Goal: Task Accomplishment & Management: Use online tool/utility

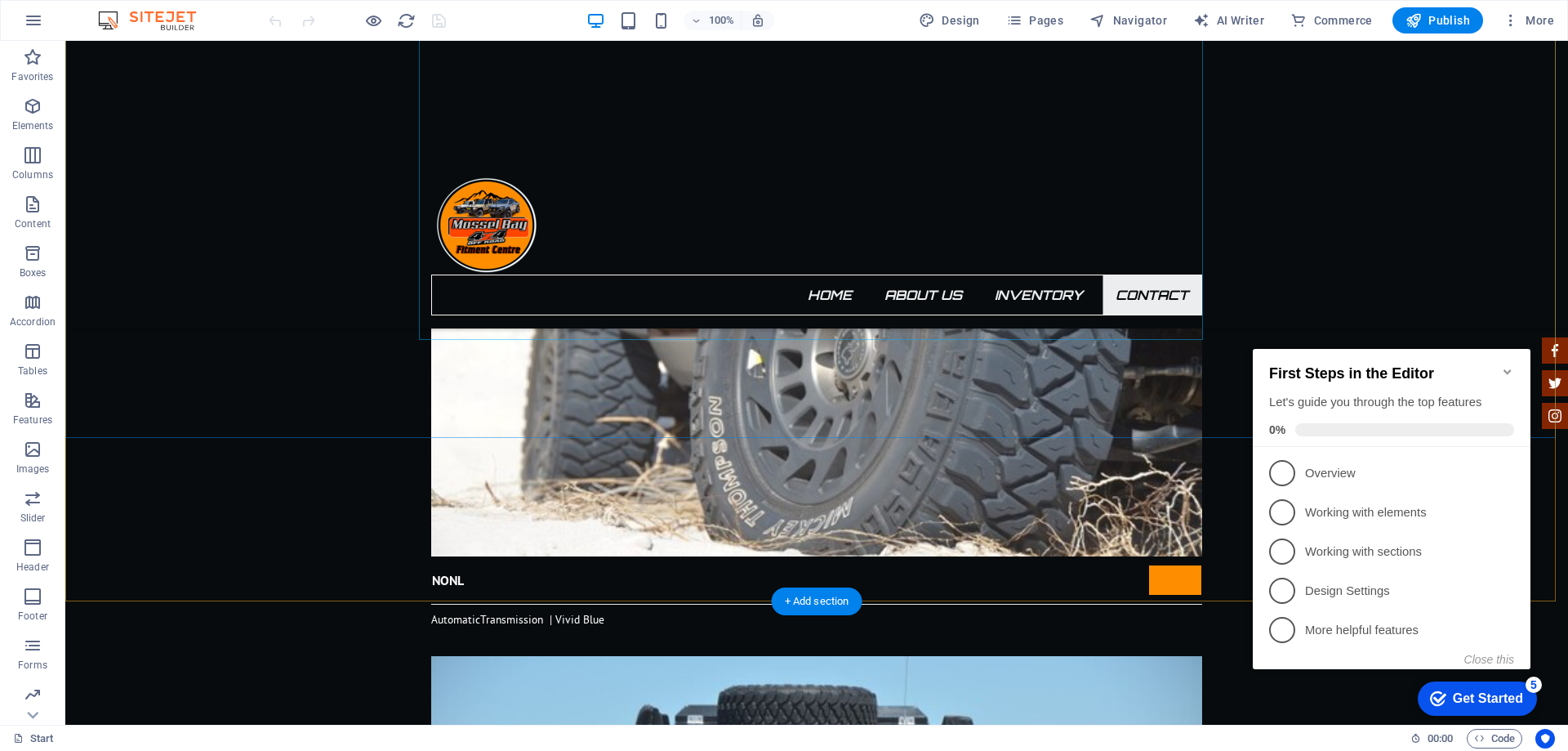
scroll to position [3513, 0]
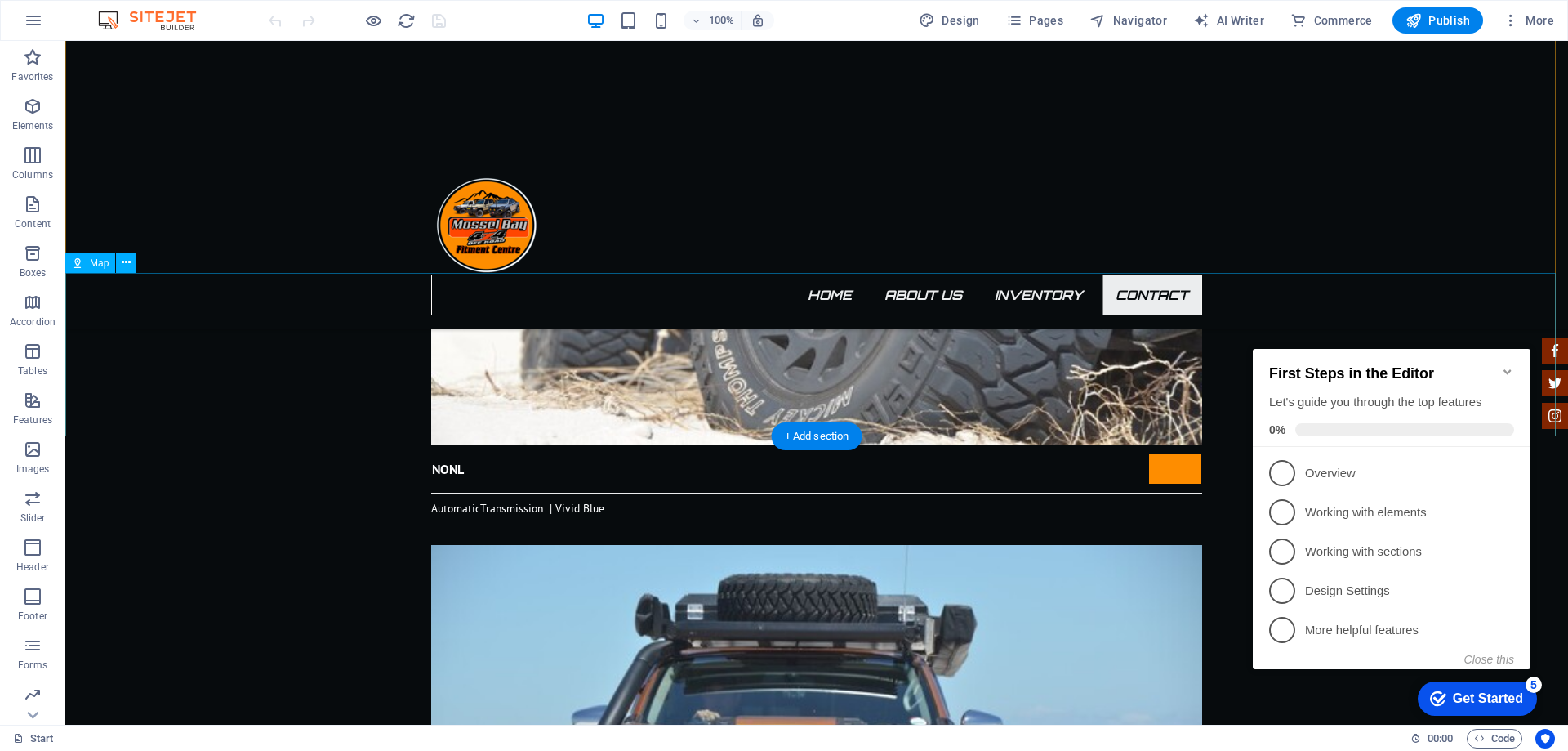
click at [126, 262] on icon at bounding box center [126, 262] width 9 height 17
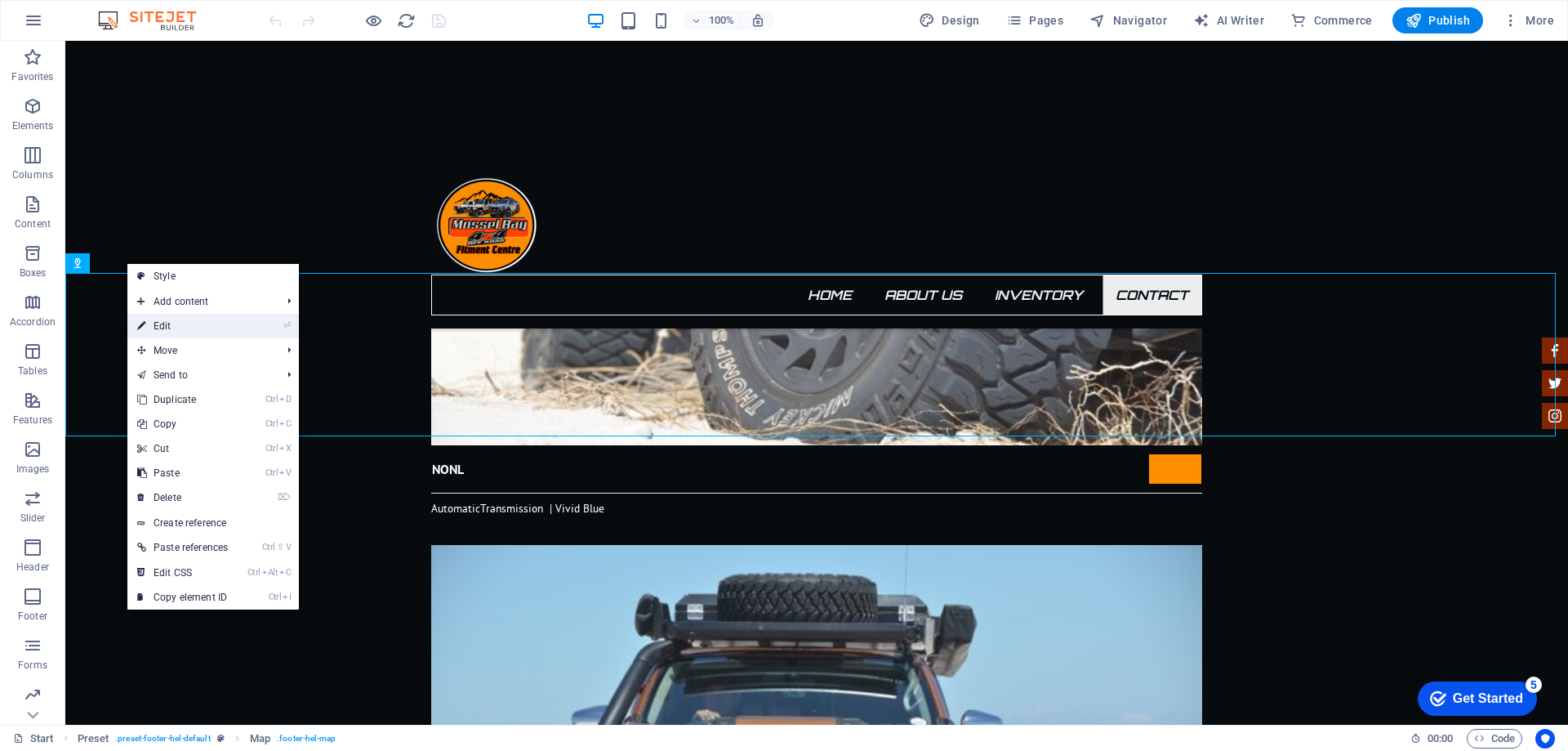
click at [159, 322] on link "⏎ Edit" at bounding box center [182, 326] width 110 height 24
select select "1"
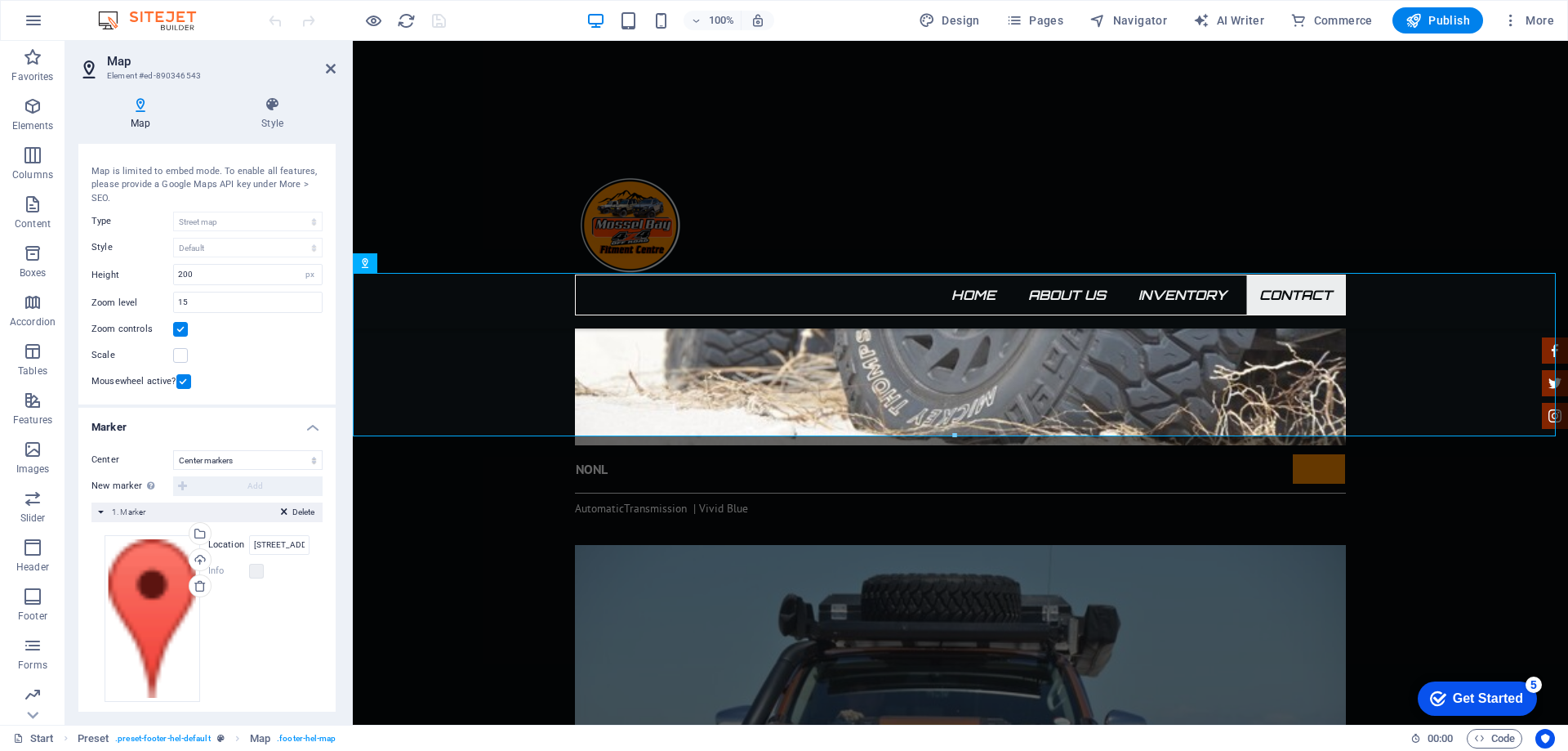
scroll to position [41, 0]
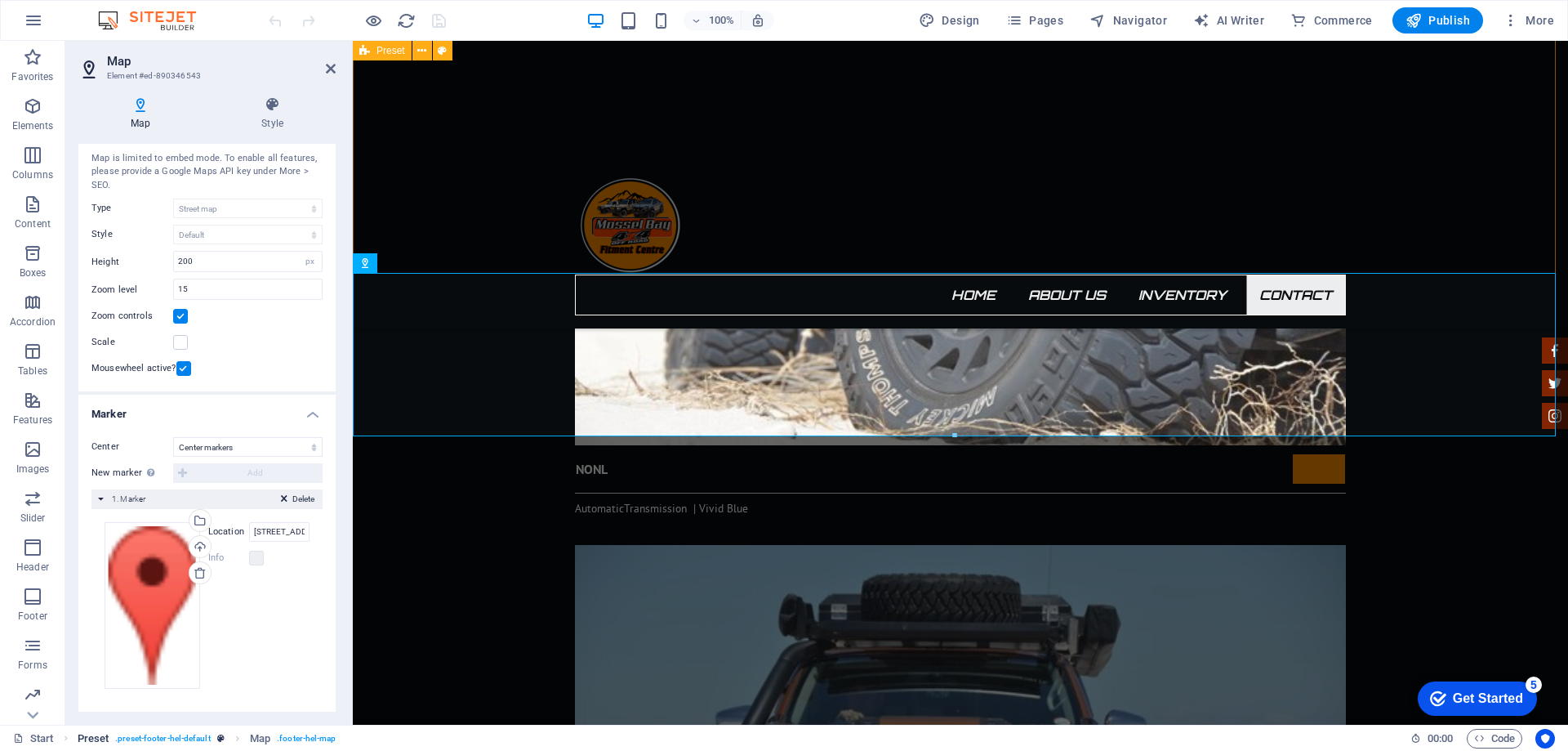
click at [146, 734] on span ". preset-footer-hel-default" at bounding box center [162, 739] width 95 height 20
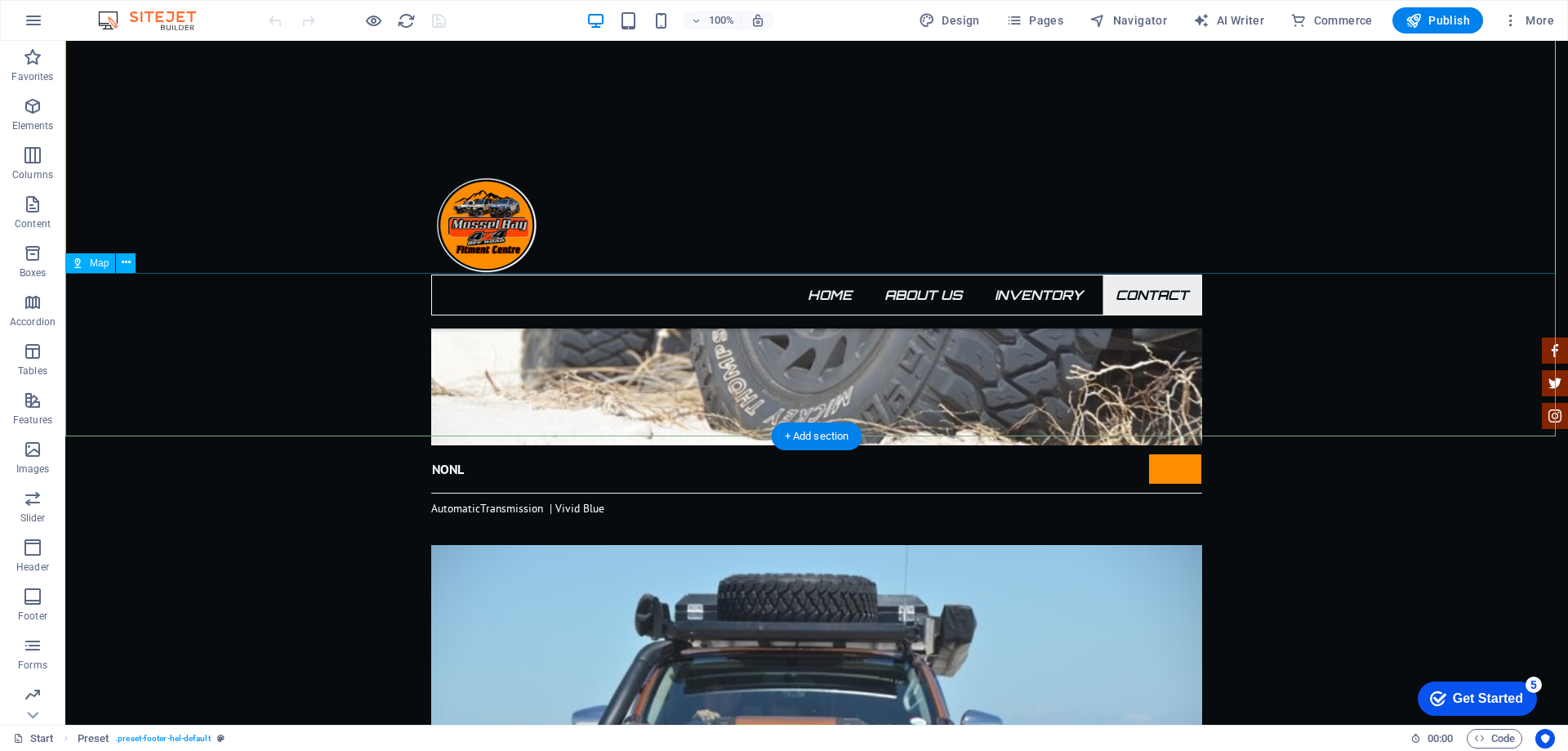
click at [122, 258] on icon at bounding box center [126, 262] width 9 height 17
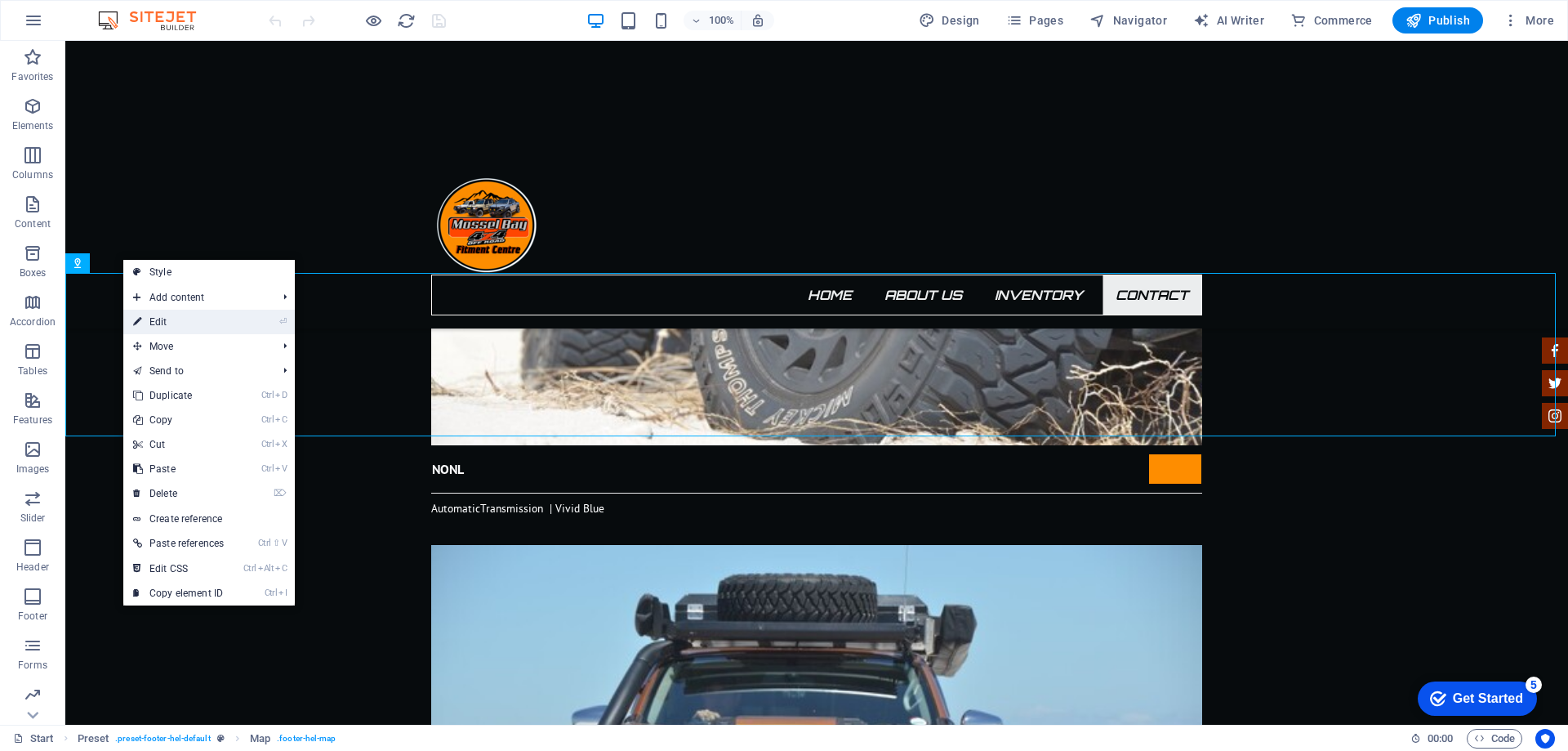
click at [175, 327] on link "⏎ Edit" at bounding box center [178, 321] width 110 height 24
select select "1"
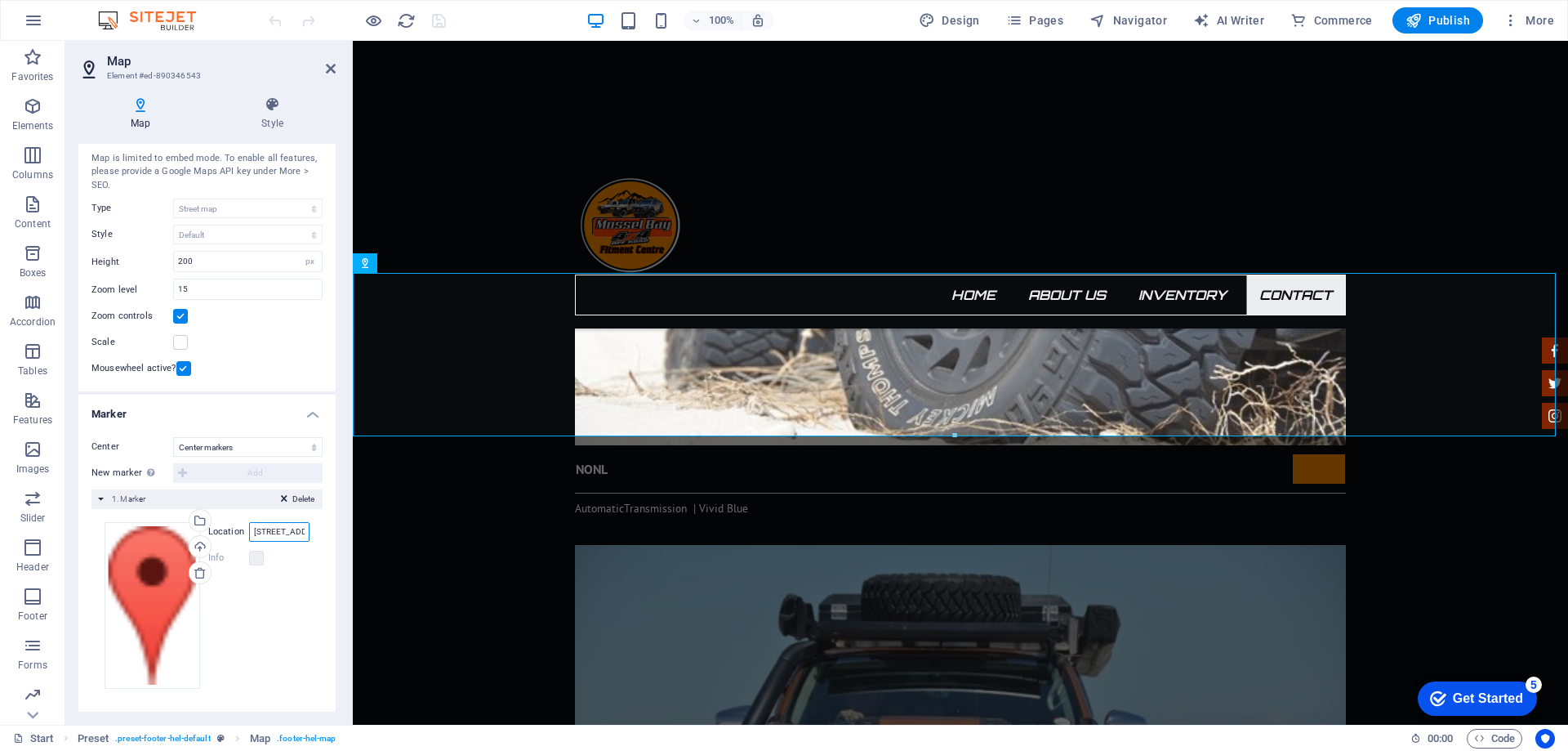
click at [251, 534] on input "[STREET_ADDRESS][US_STATE]" at bounding box center [279, 532] width 61 height 20
type input "Y"
type input "[STREET_ADDRESS][PERSON_NAME]"
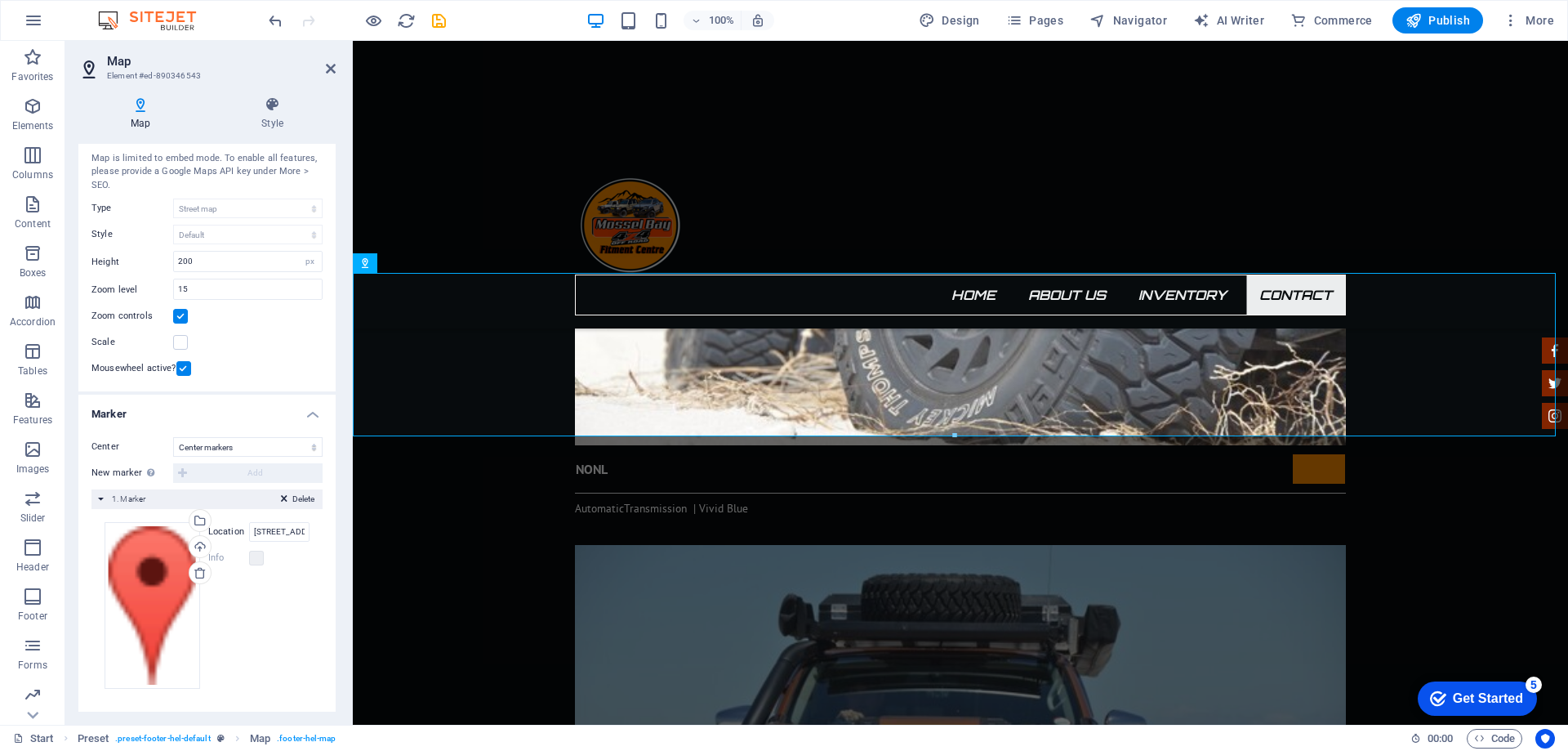
click at [284, 563] on div "Info" at bounding box center [259, 558] width 102 height 20
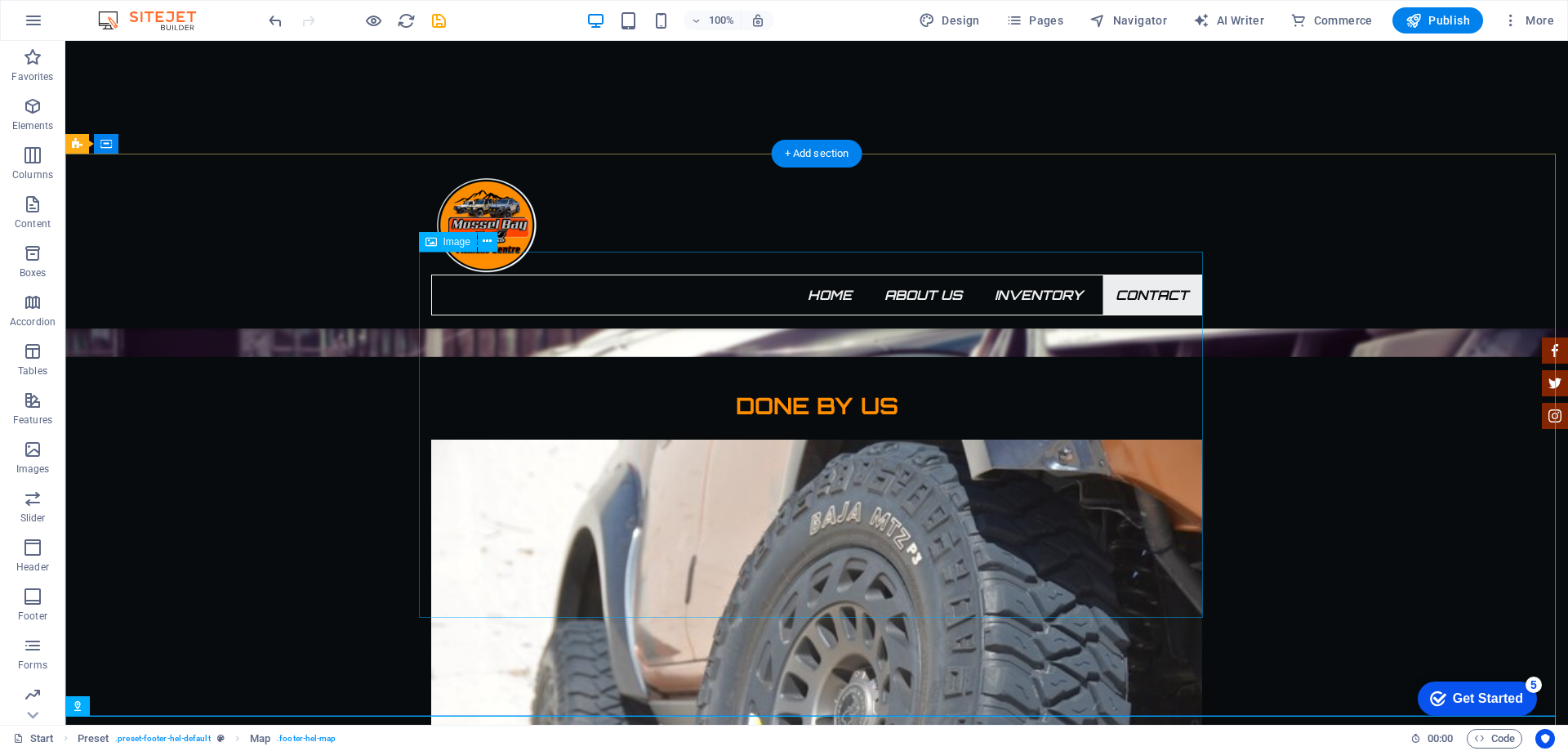
scroll to position [3022, 0]
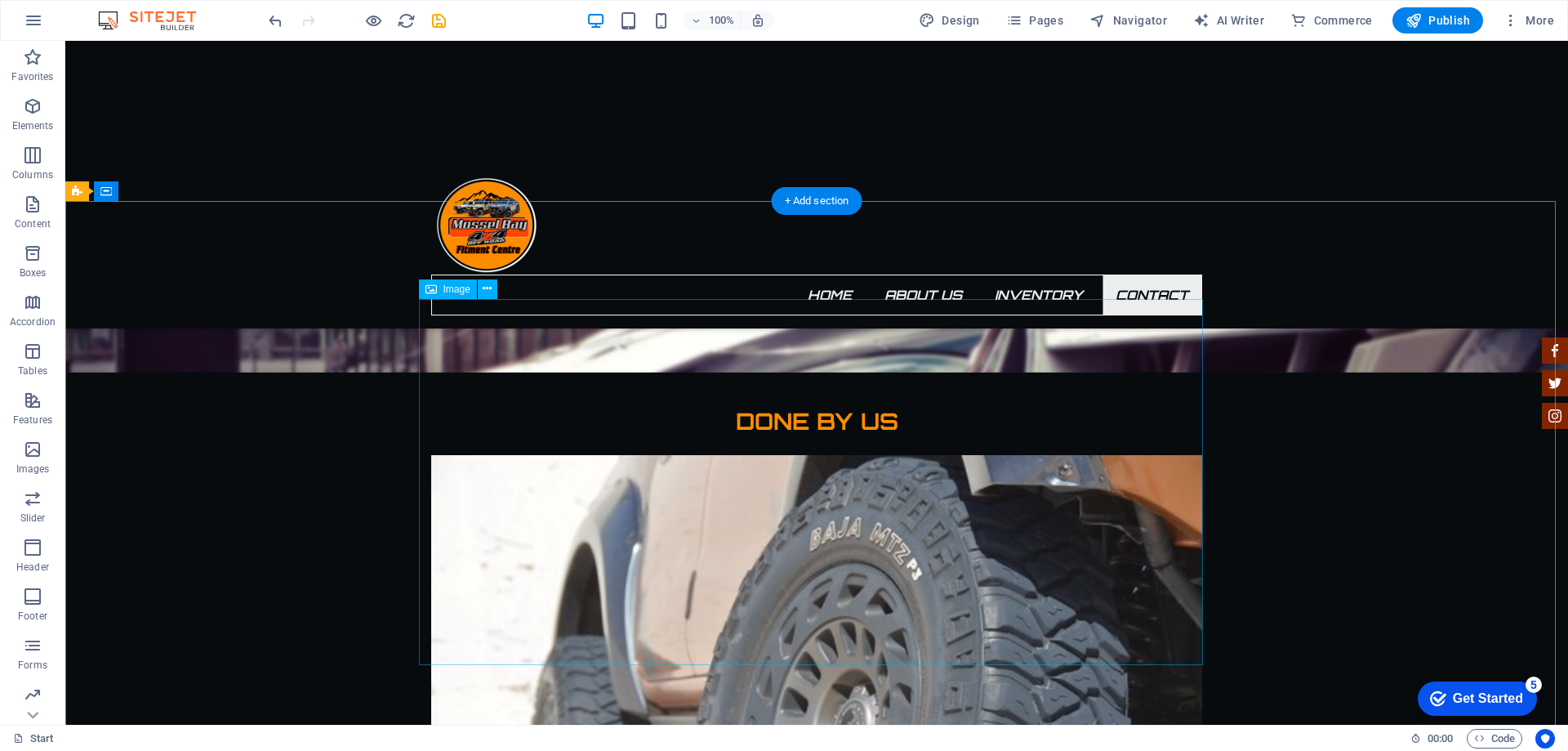
click at [487, 292] on icon at bounding box center [487, 289] width 9 height 17
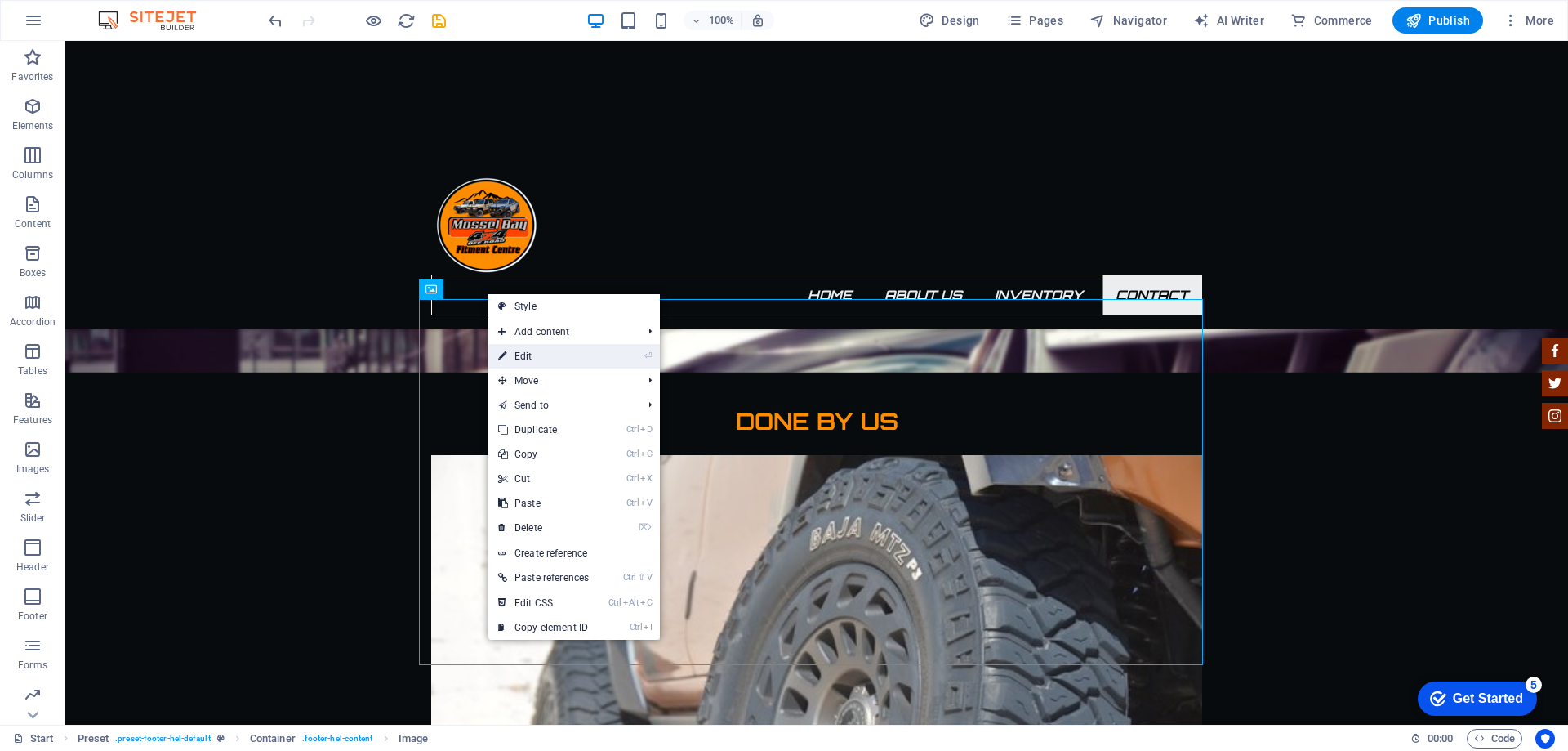
click at [566, 354] on link "⏎ Edit" at bounding box center [543, 356] width 110 height 24
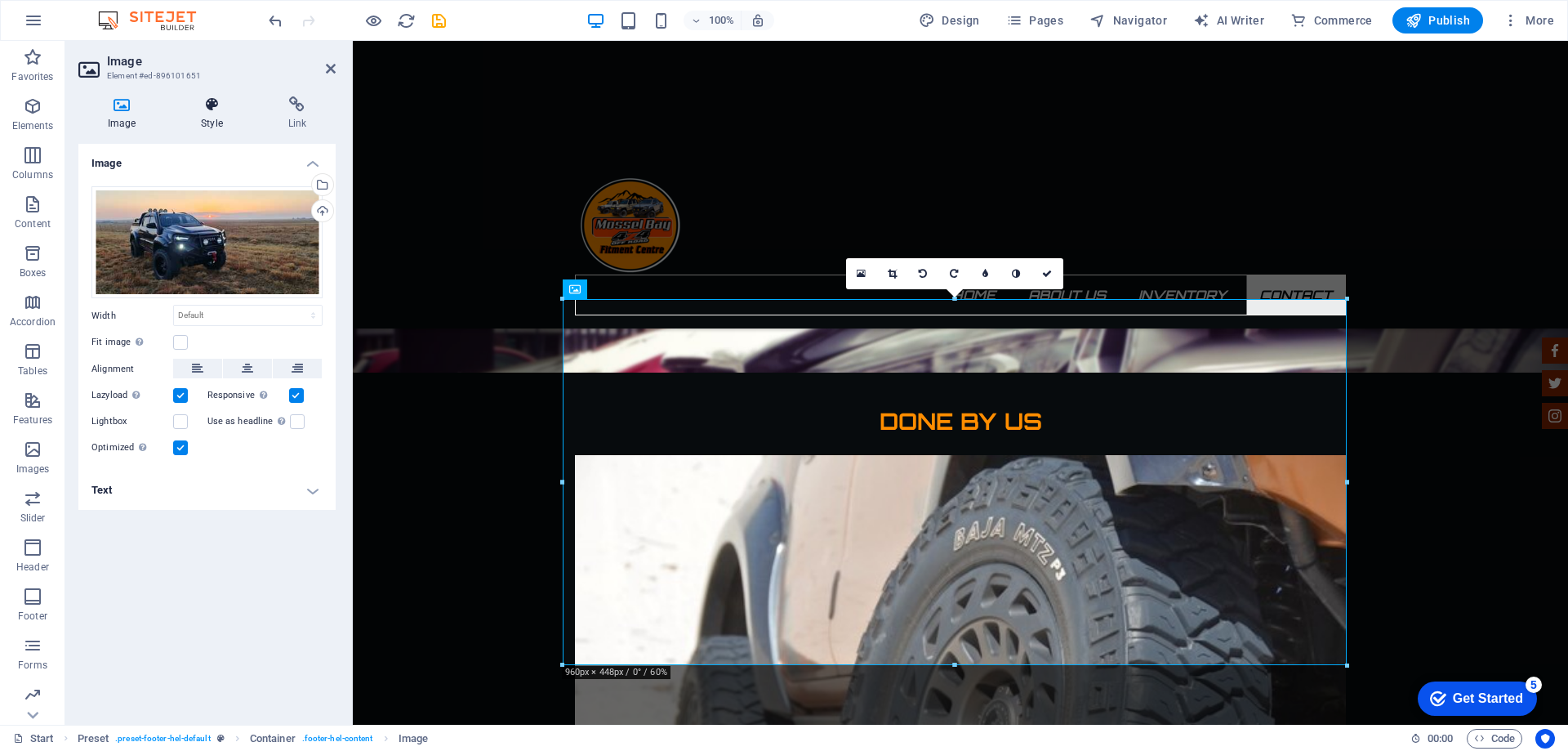
click at [221, 108] on icon at bounding box center [211, 105] width 80 height 17
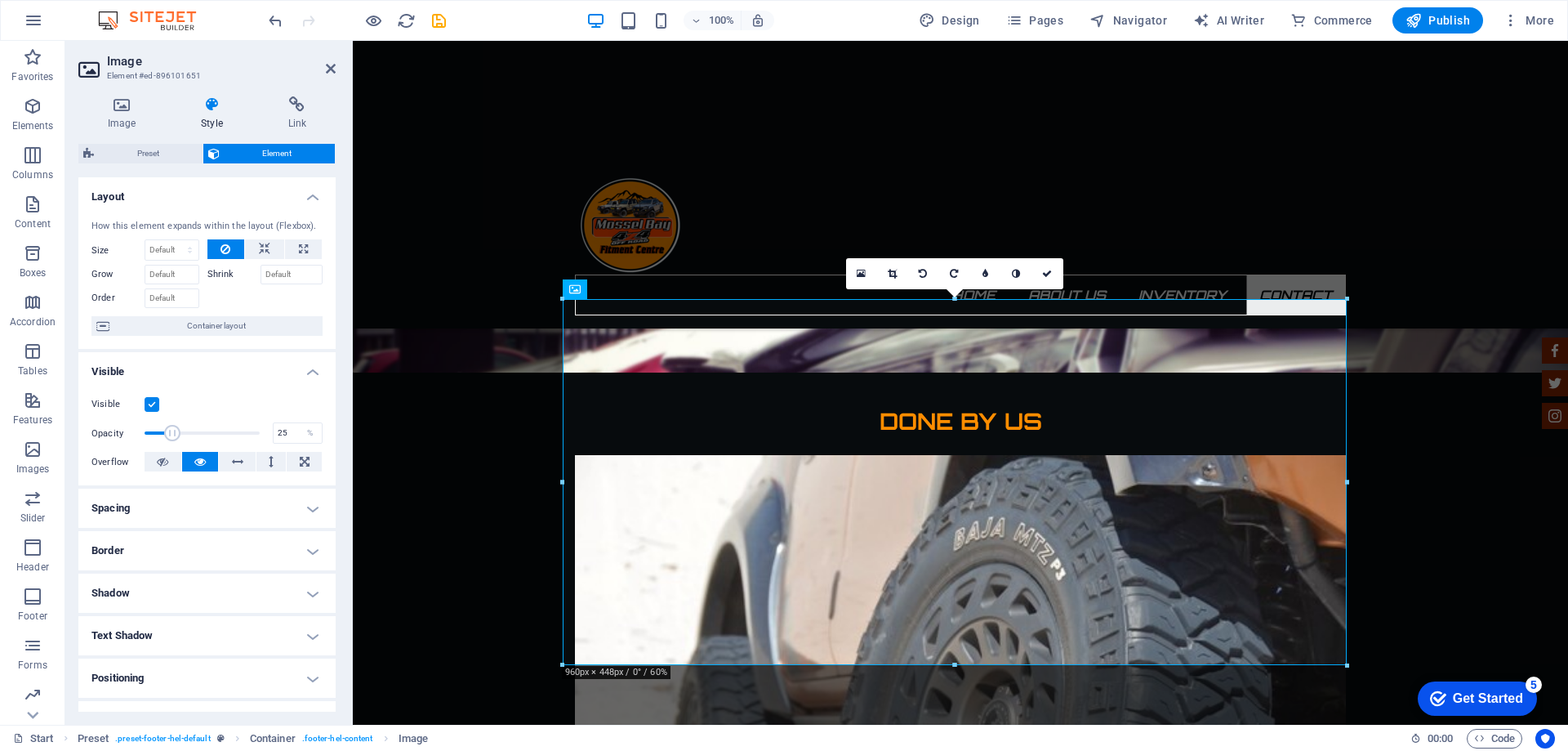
drag, startPoint x: 255, startPoint y: 429, endPoint x: 171, endPoint y: 428, distance: 84.0
click at [171, 428] on span at bounding box center [172, 433] width 17 height 17
drag, startPoint x: 171, startPoint y: 428, endPoint x: 198, endPoint y: 438, distance: 28.8
click at [198, 438] on span at bounding box center [201, 433] width 17 height 17
type input "100"
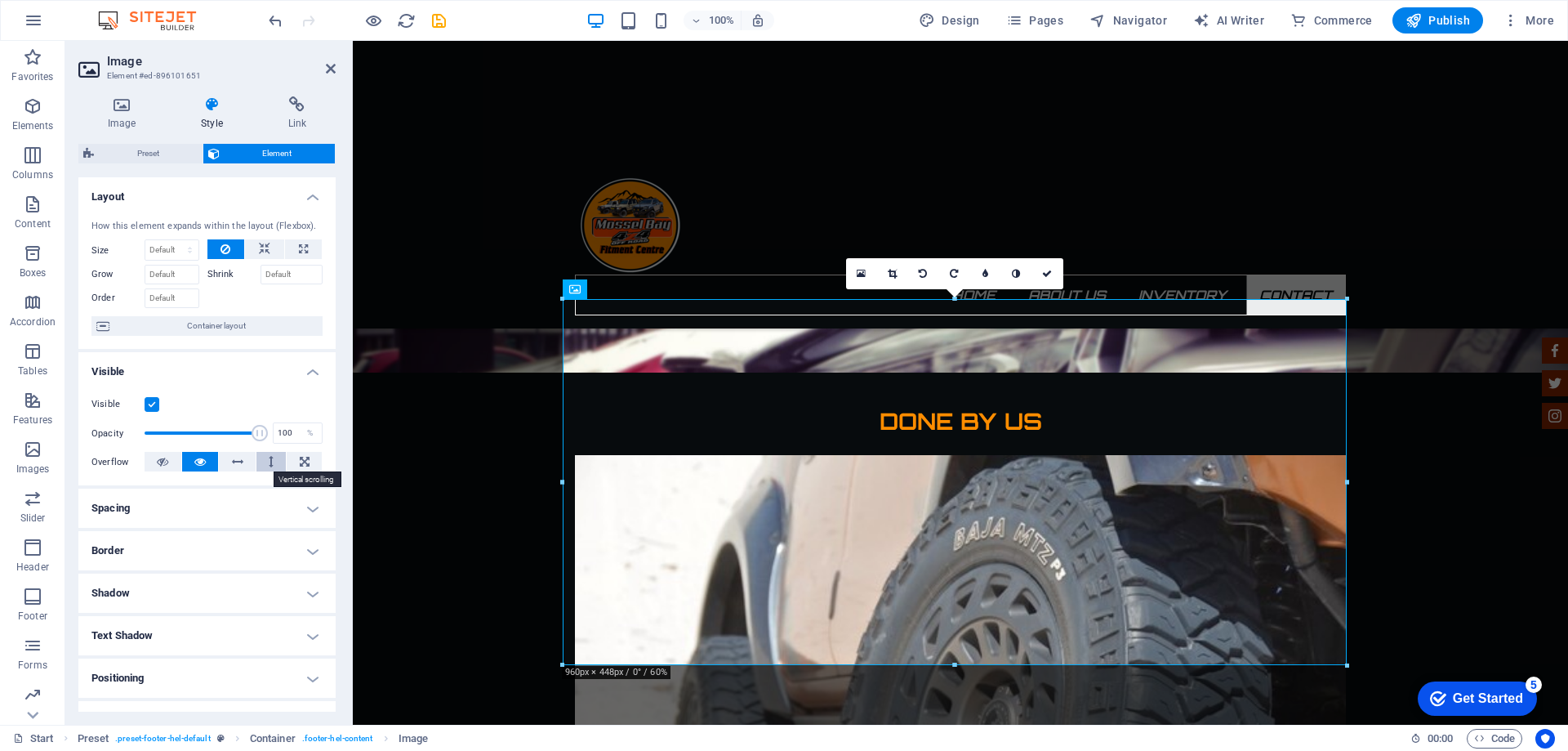
drag, startPoint x: 198, startPoint y: 438, endPoint x: 279, endPoint y: 455, distance: 82.8
click at [279, 455] on div "Visible Opacity 100 % Overflow" at bounding box center [206, 433] width 257 height 104
click at [301, 548] on h4 "Border" at bounding box center [206, 550] width 257 height 39
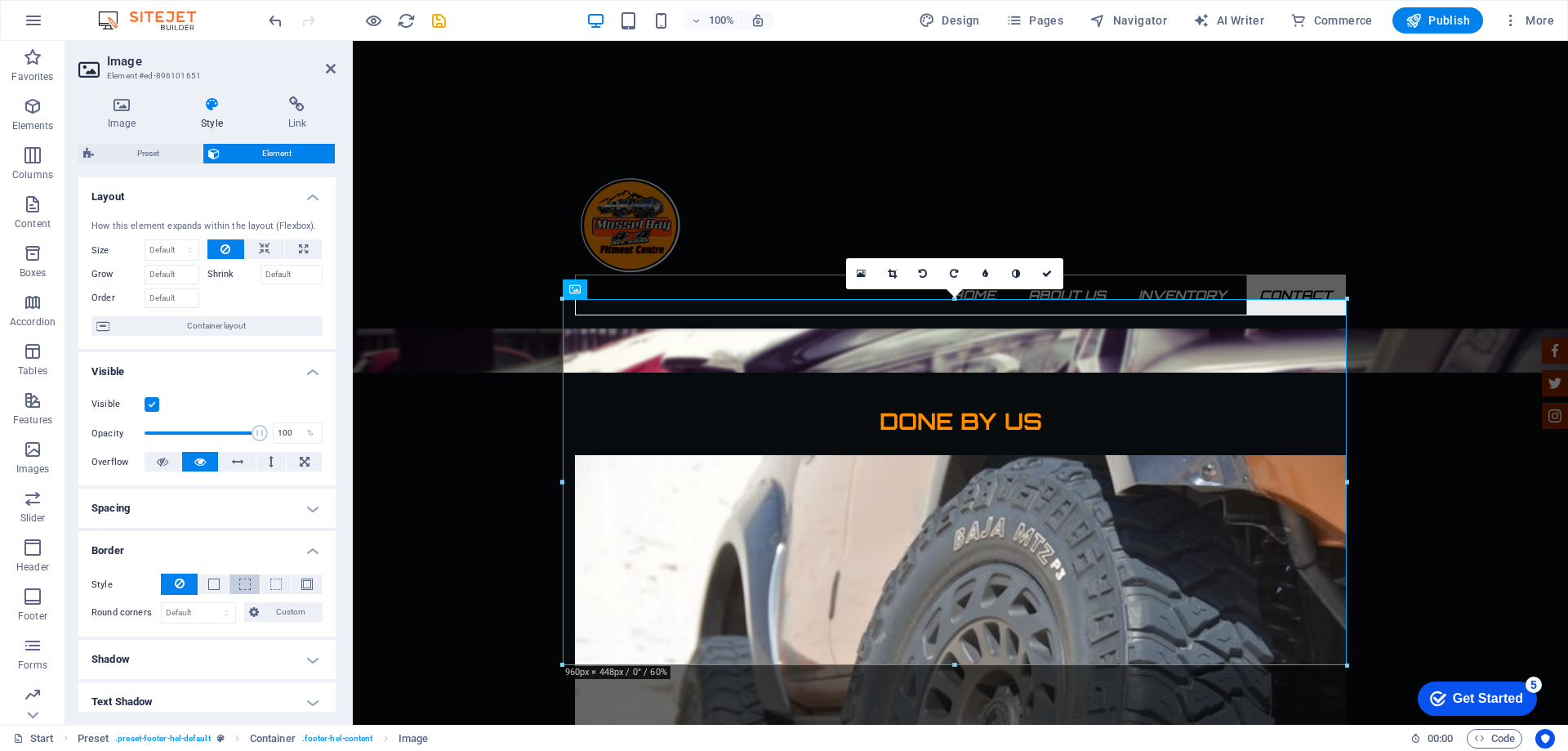
click at [234, 587] on button at bounding box center [245, 584] width 30 height 20
click at [295, 579] on button at bounding box center [306, 584] width 30 height 20
click at [186, 582] on button at bounding box center [179, 584] width 37 height 22
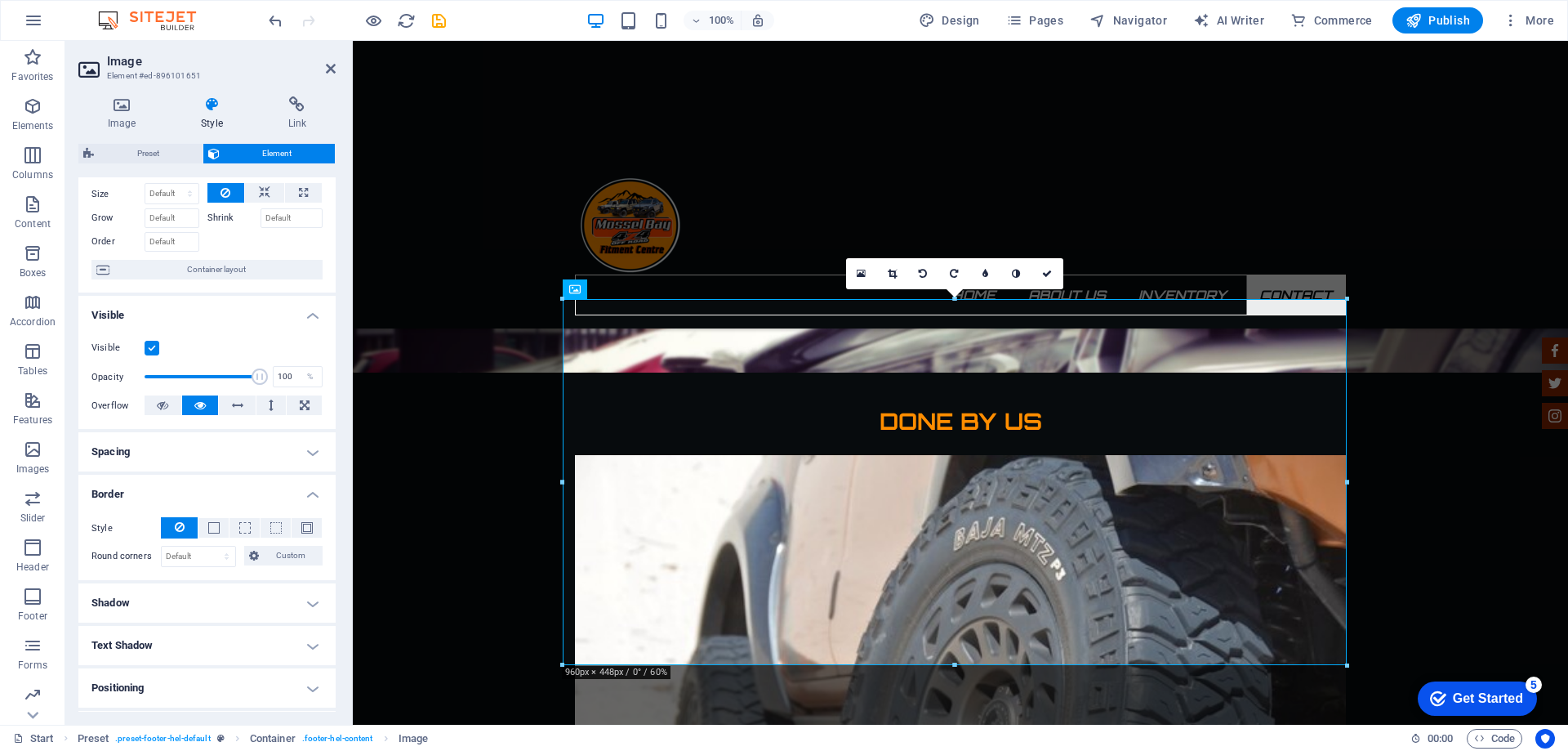
scroll to position [82, 0]
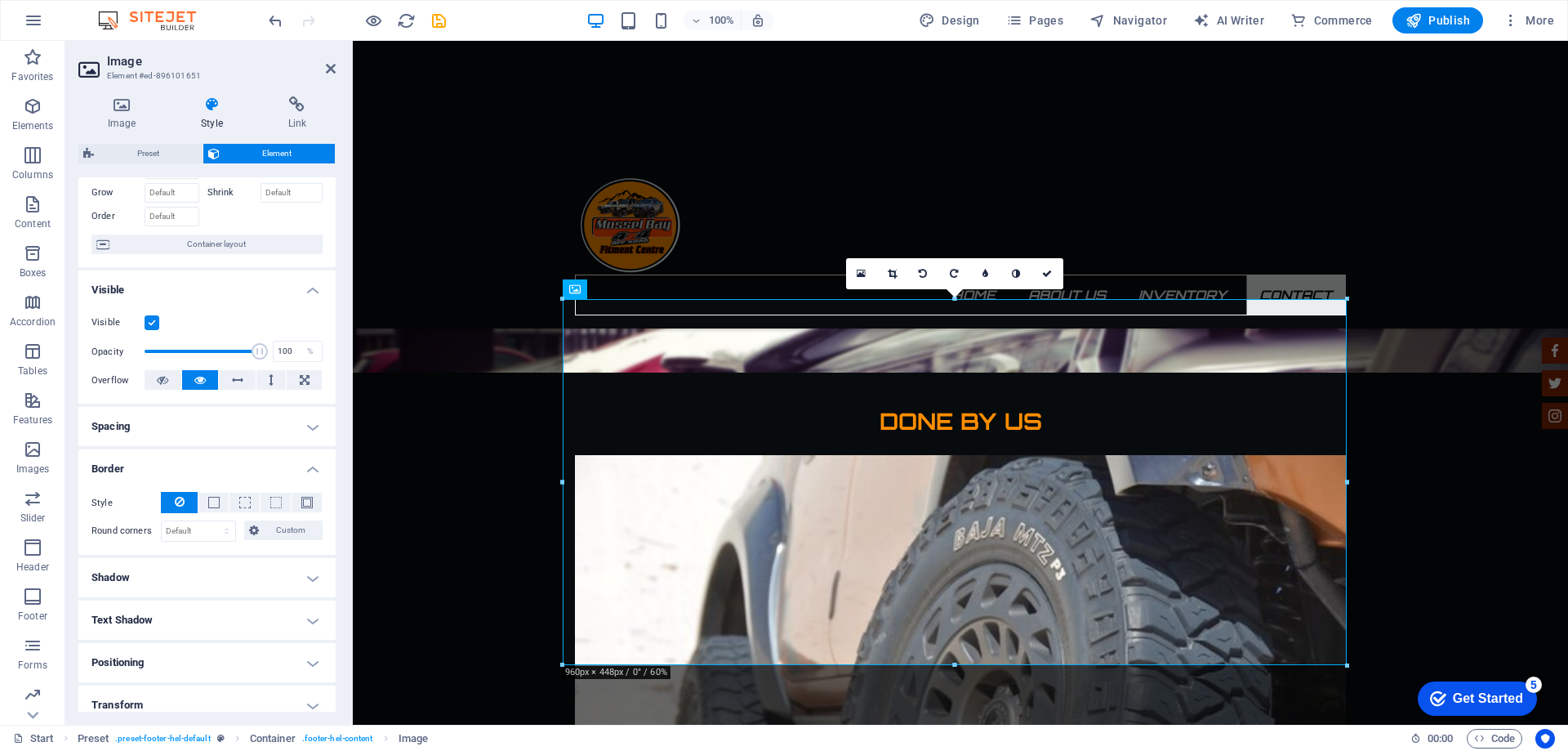
click at [280, 571] on h4 "Shadow" at bounding box center [206, 577] width 257 height 39
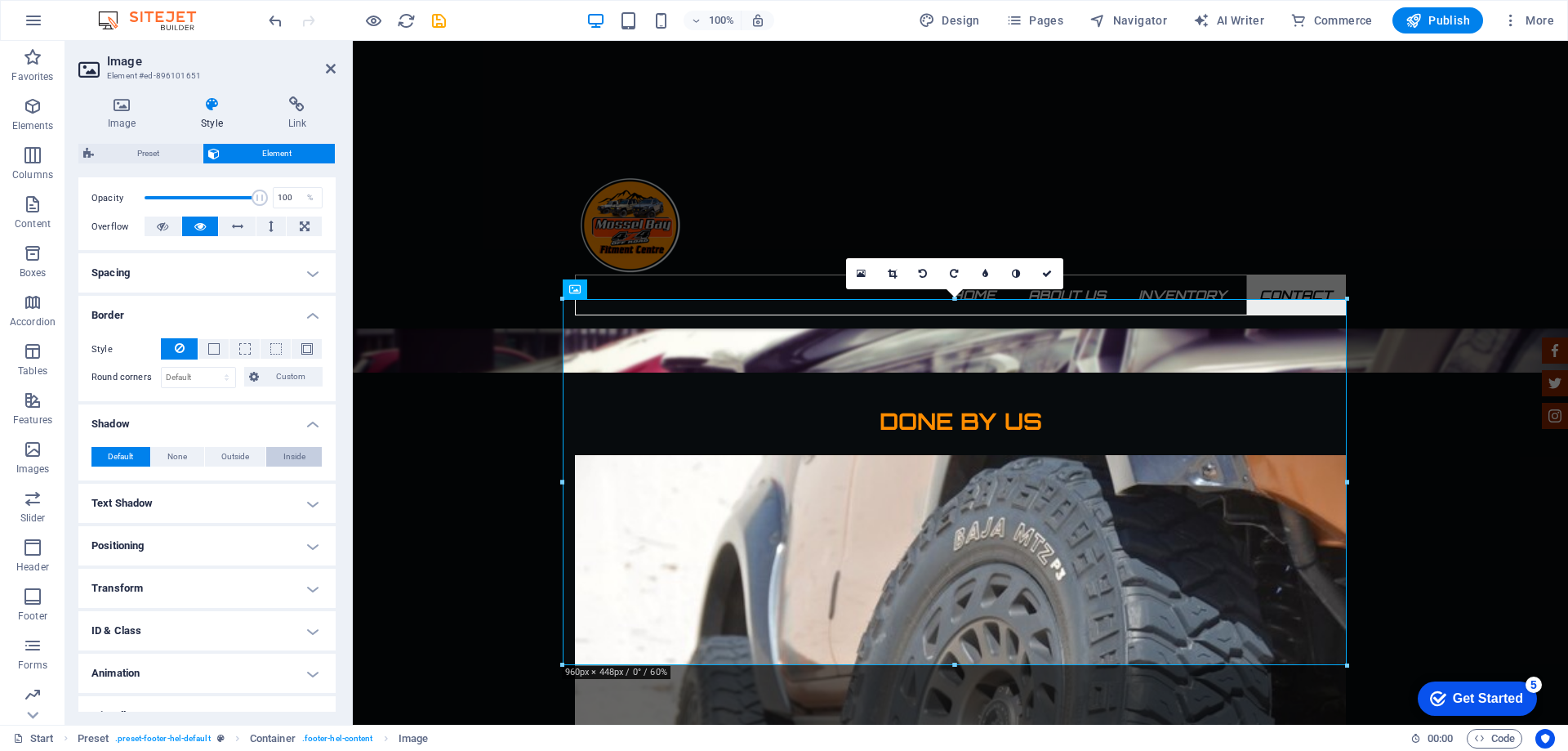
scroll to position [245, 0]
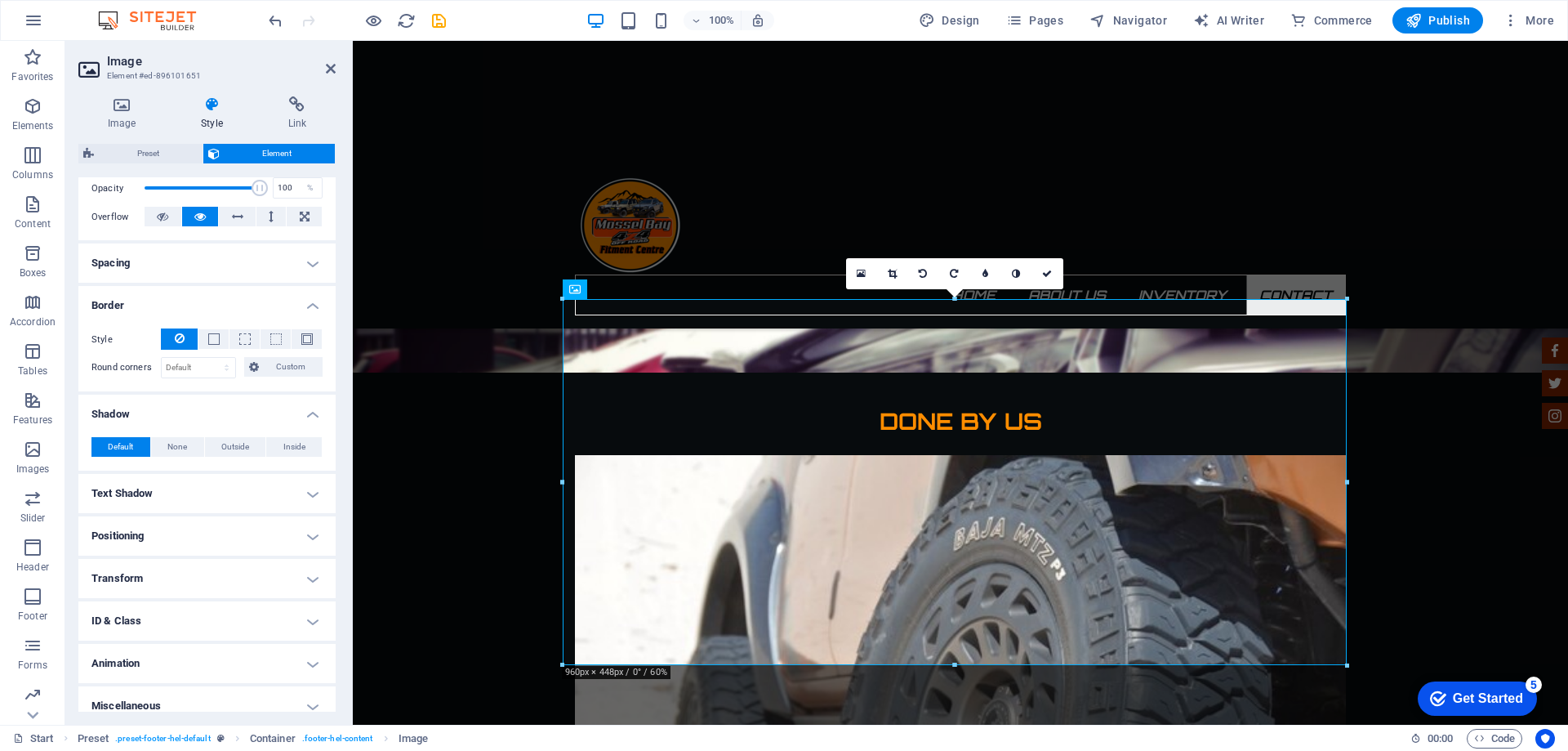
click at [294, 543] on h4 "Positioning" at bounding box center [206, 535] width 257 height 39
click at [144, 570] on span "Static" at bounding box center [148, 569] width 20 height 20
click at [196, 572] on span "Relative" at bounding box center [185, 569] width 27 height 20
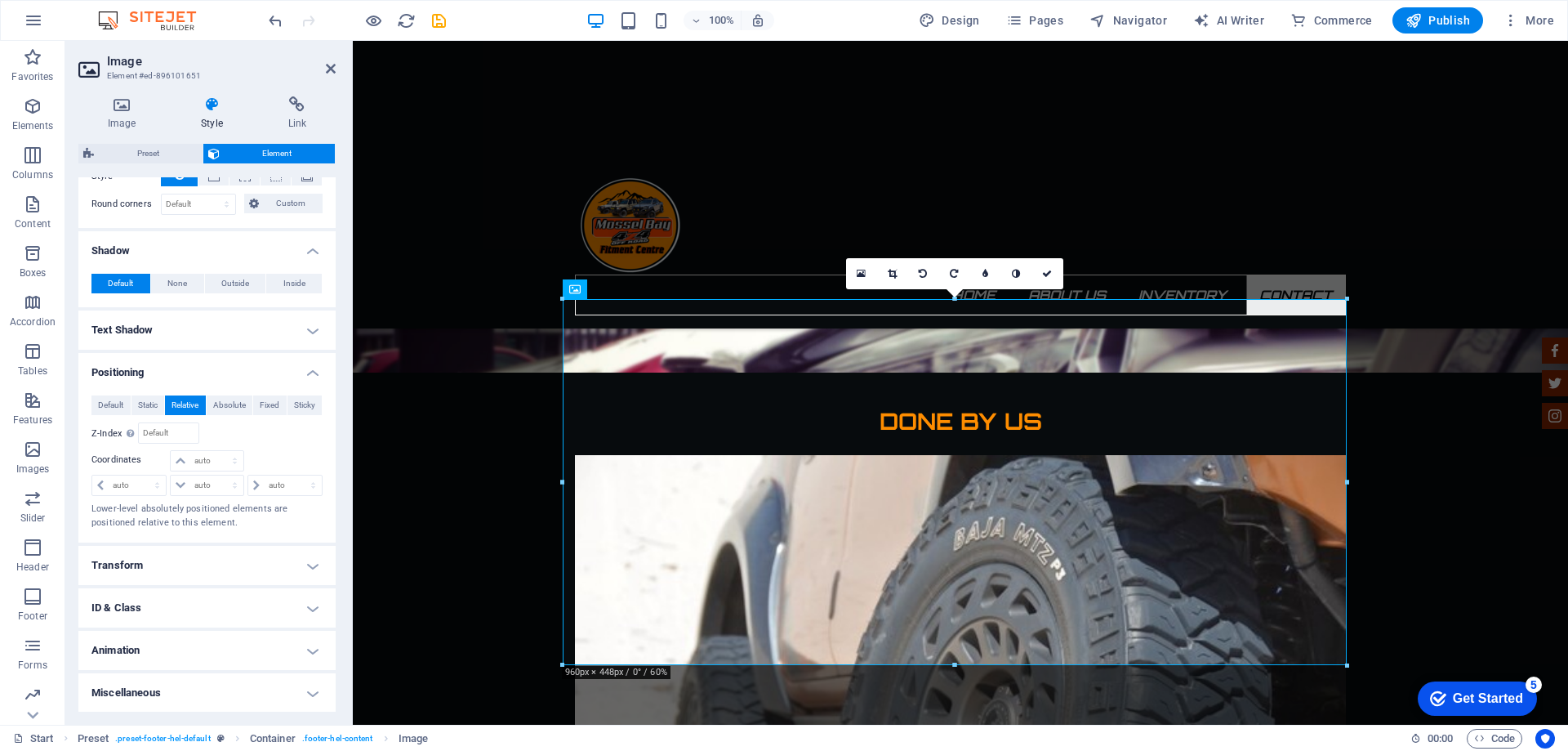
scroll to position [410, 0]
click at [217, 569] on h4 "Transform" at bounding box center [206, 564] width 257 height 39
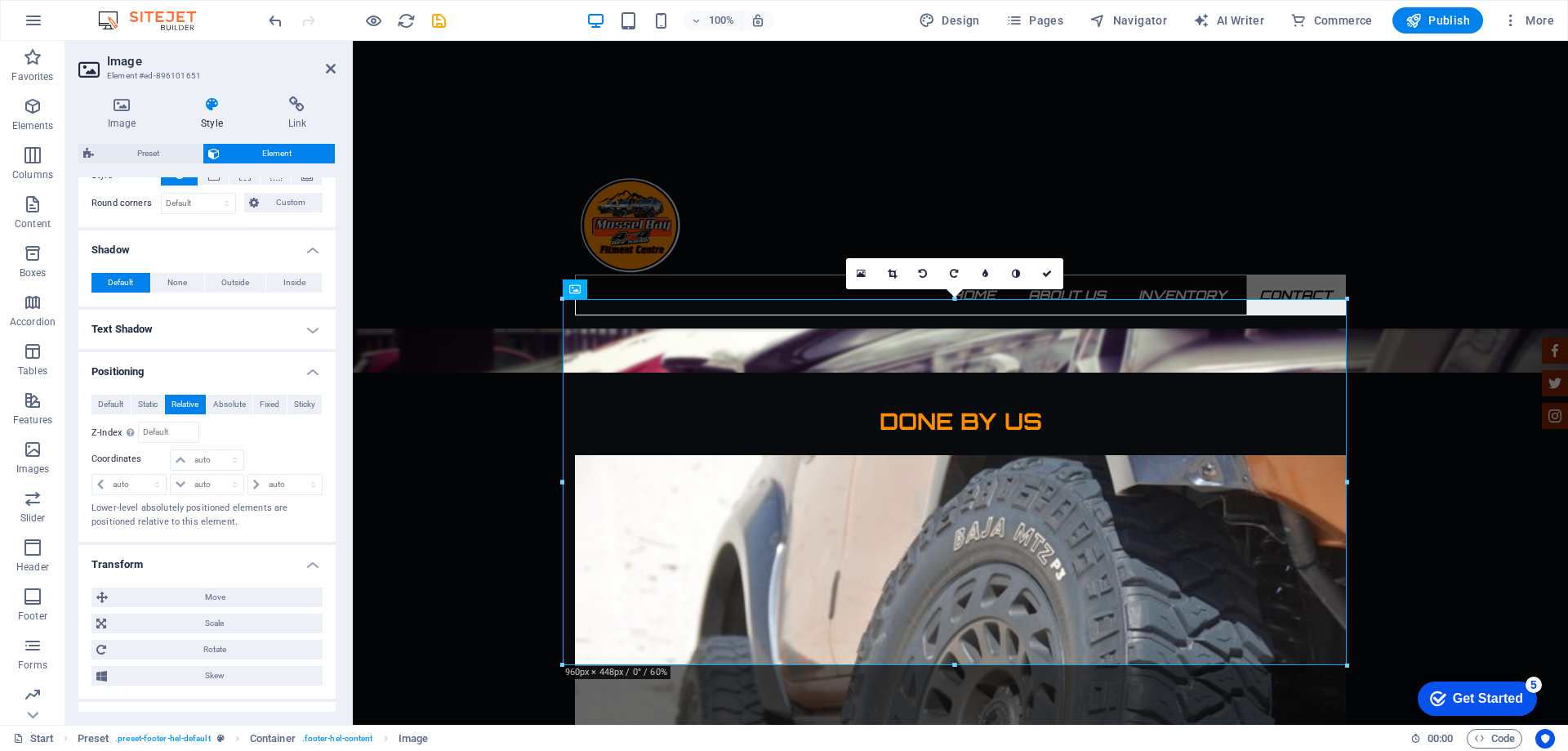
scroll to position [524, 0]
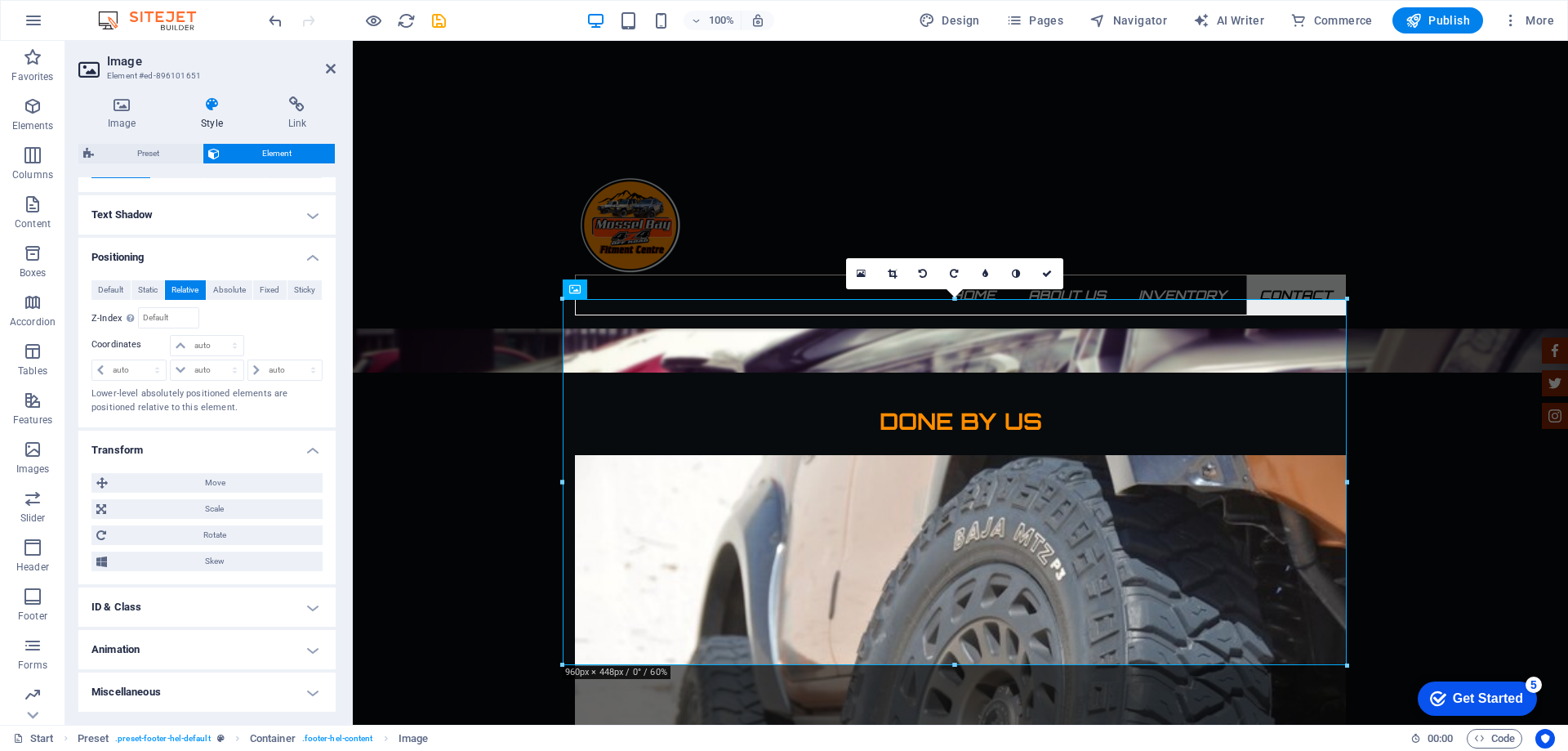
click at [234, 645] on h4 "Animation" at bounding box center [206, 649] width 257 height 39
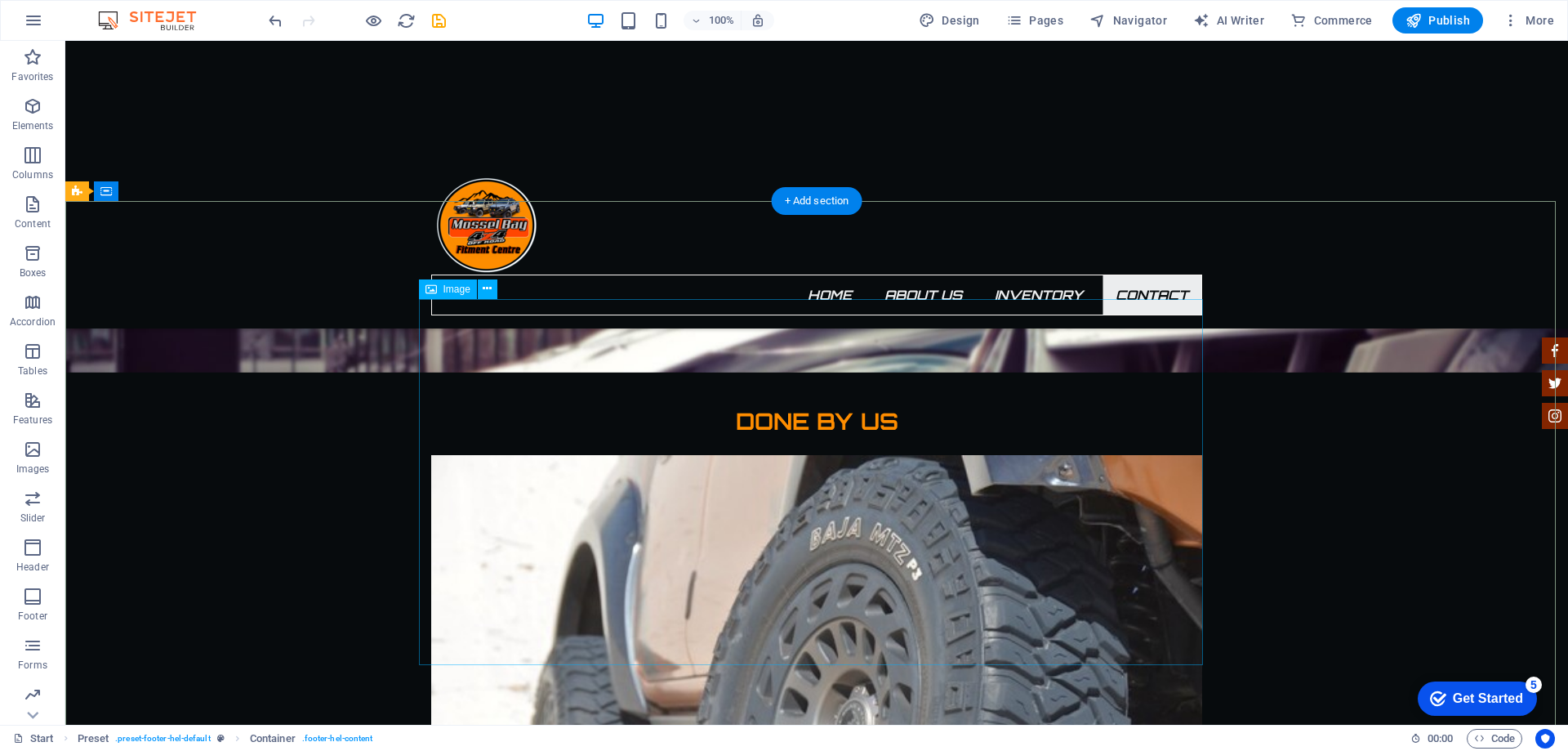
click at [1457, 17] on span "Publish" at bounding box center [1437, 21] width 65 height 17
